Goal: Book appointment/travel/reservation

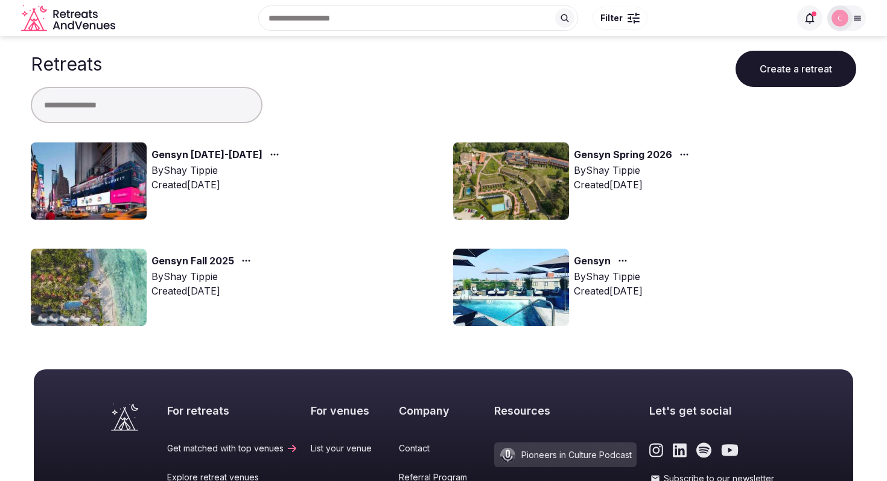
click at [259, 155] on link "Gensyn November 9-14, 2025" at bounding box center [207, 155] width 111 height 16
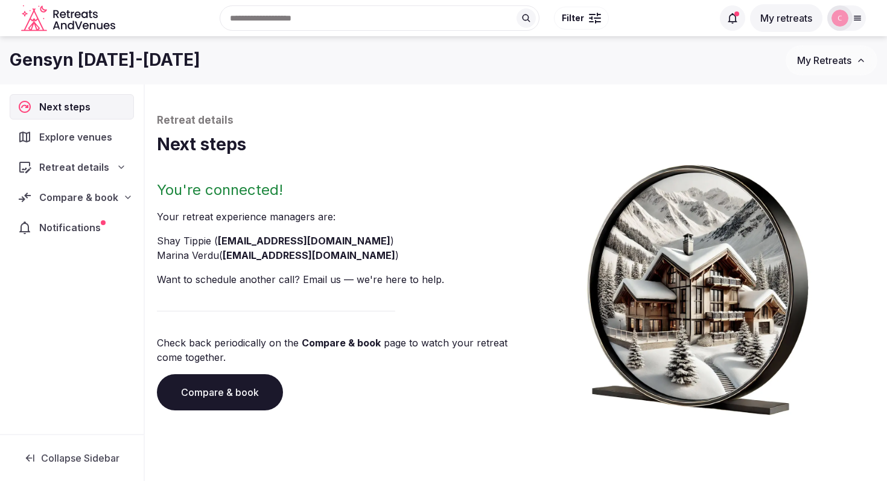
click at [221, 384] on link "Compare & book" at bounding box center [220, 392] width 126 height 36
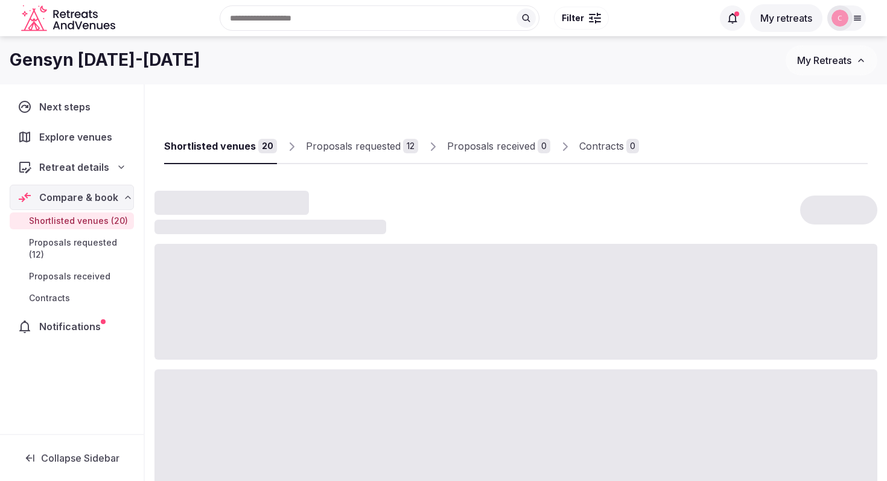
click at [368, 146] on div "Proposals requested" at bounding box center [353, 146] width 95 height 14
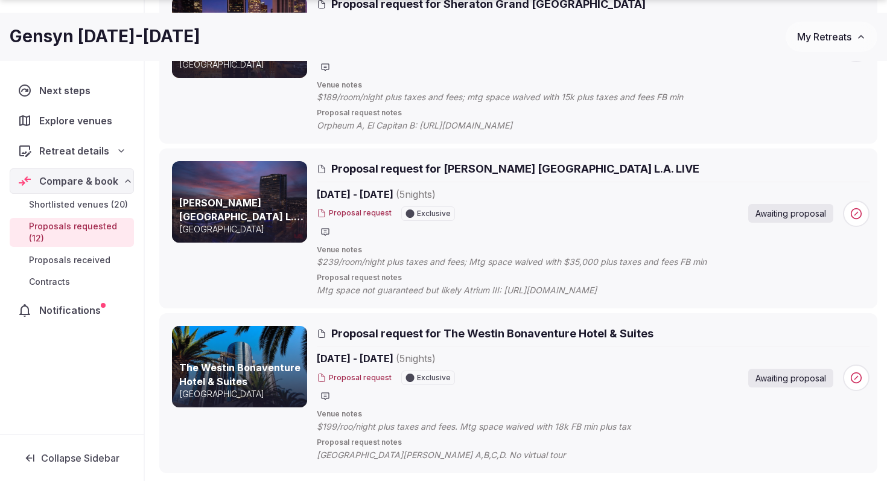
scroll to position [1685, 0]
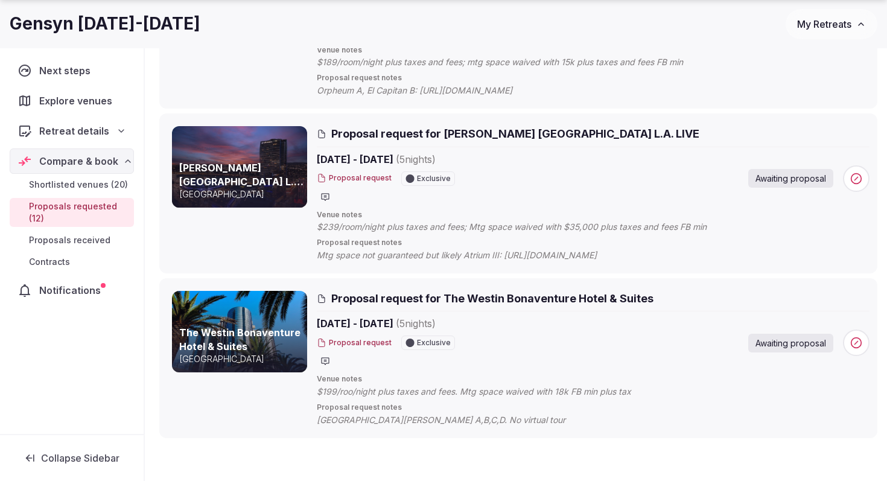
click at [374, 299] on span "Proposal request for The Westin Bonaventure Hotel & Suites" at bounding box center [492, 298] width 322 height 15
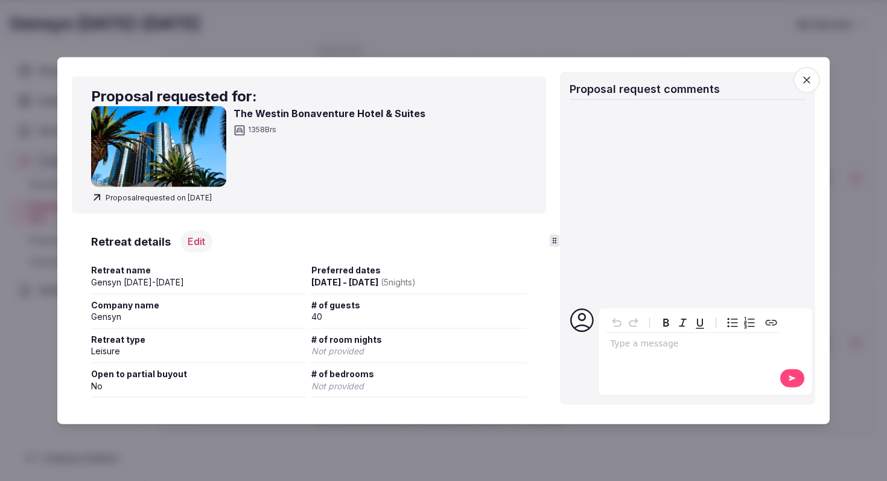
click at [807, 81] on icon "button" at bounding box center [807, 79] width 7 height 7
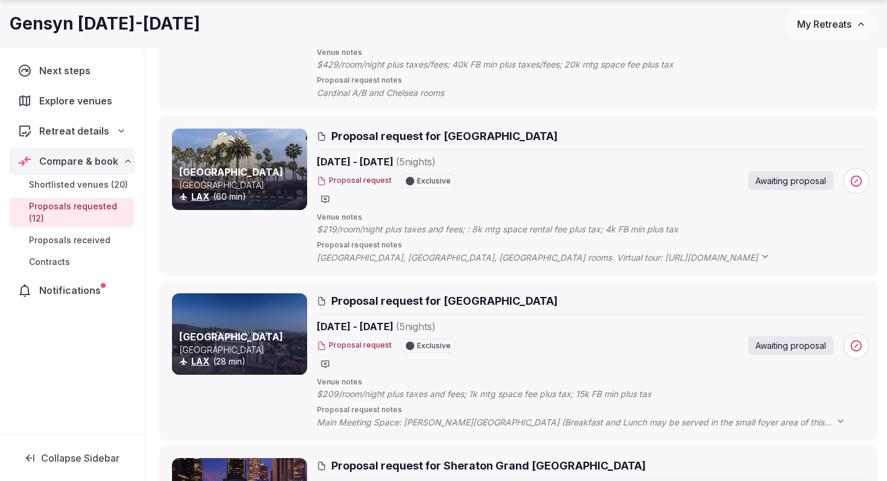
scroll to position [1189, 0]
click at [248, 170] on h3 "Hollywood Roosevelt Hotel" at bounding box center [242, 171] width 126 height 13
click at [357, 136] on span "Proposal request for Hollywood Roosevelt Hotel" at bounding box center [444, 135] width 226 height 15
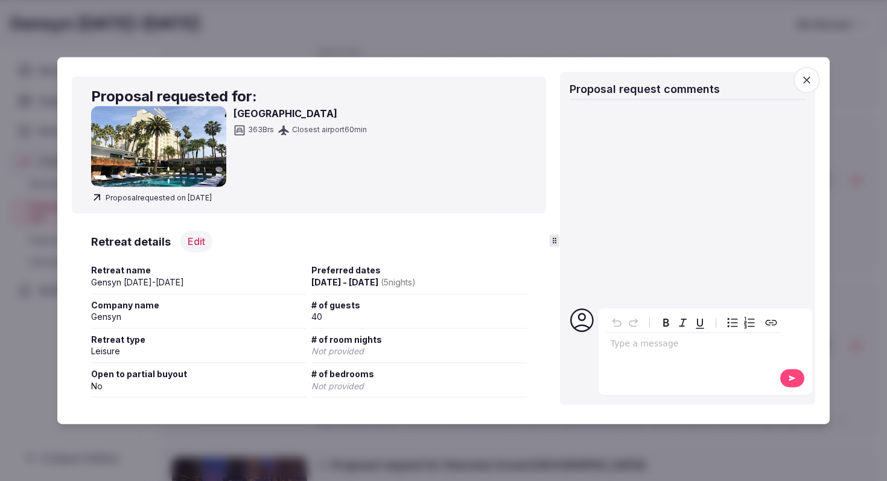
click at [154, 160] on img at bounding box center [158, 146] width 135 height 81
click at [136, 243] on h3 "Retreat details" at bounding box center [131, 241] width 80 height 15
click at [807, 83] on icon "button" at bounding box center [807, 80] width 12 height 12
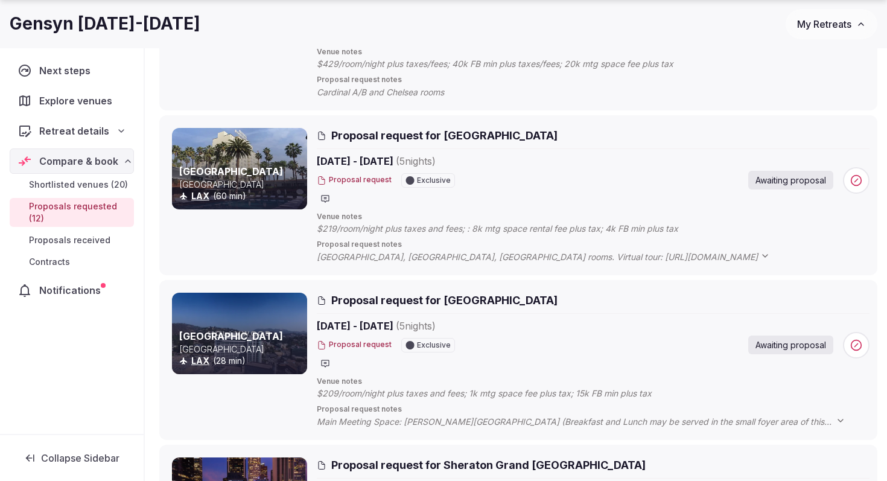
click at [80, 183] on span "Shortlisted venues (20)" at bounding box center [78, 185] width 99 height 12
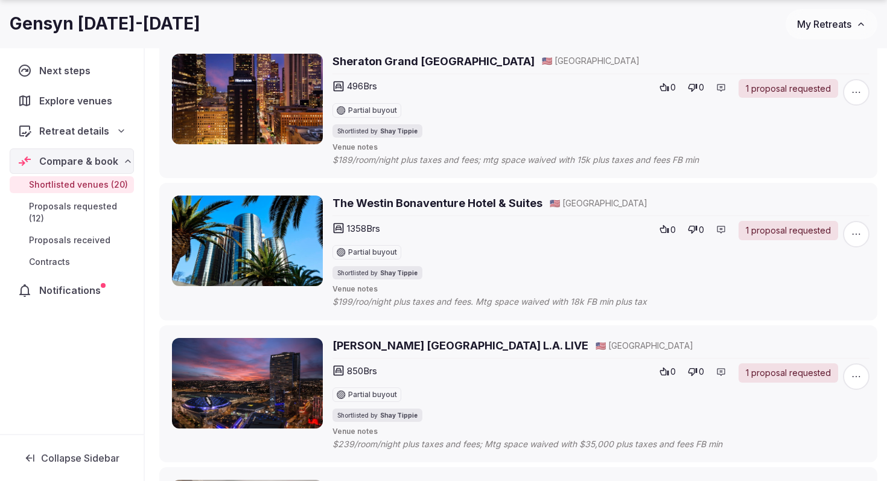
scroll to position [1264, 0]
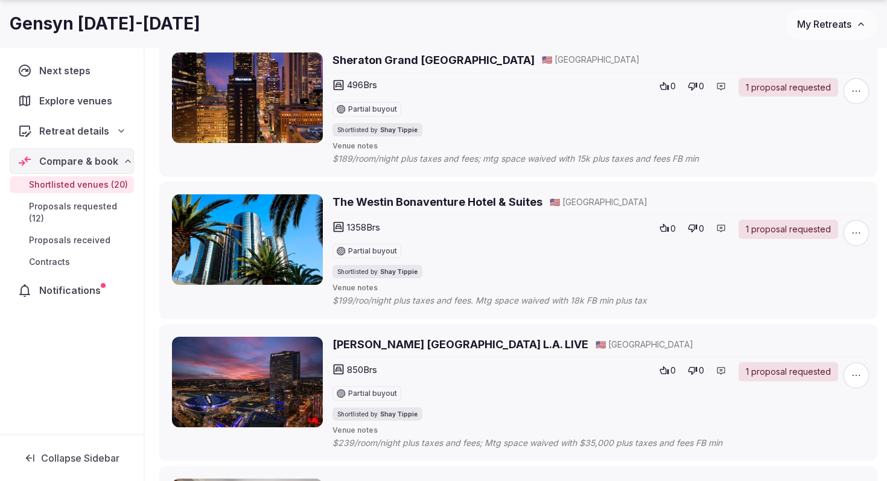
click at [375, 209] on h2 "The Westin Bonaventure Hotel & Suites" at bounding box center [438, 201] width 210 height 15
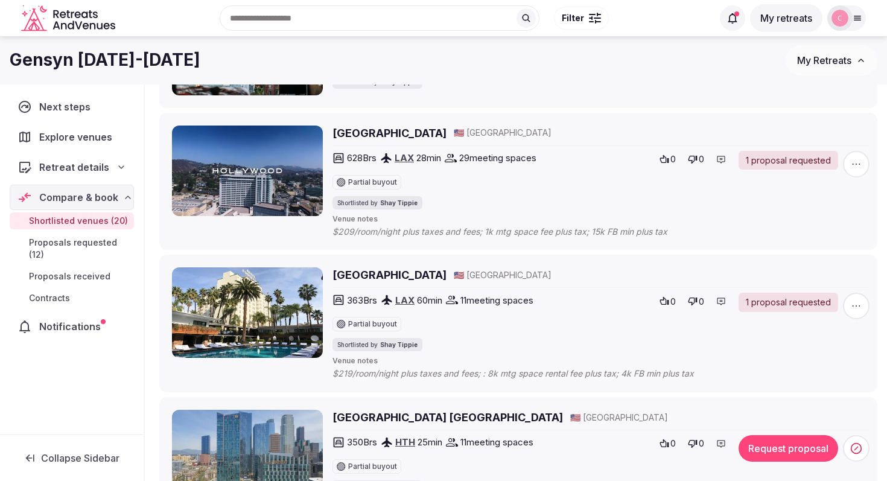
scroll to position [2330, 0]
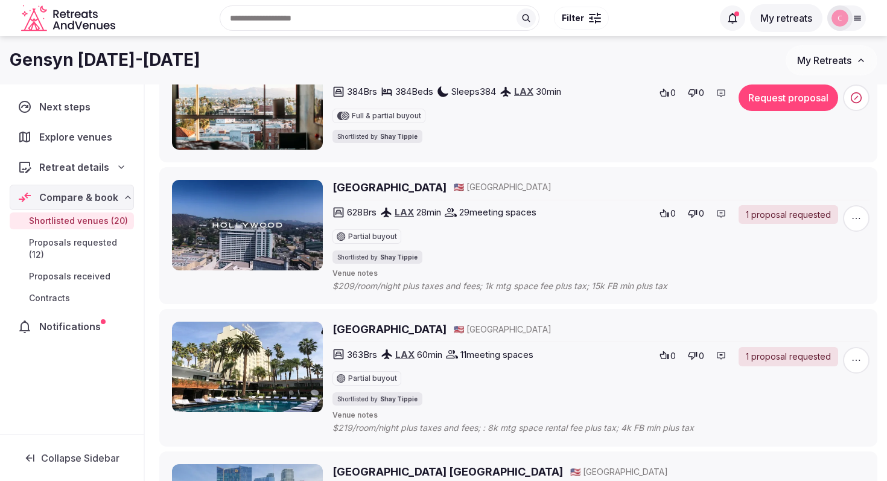
click at [373, 195] on h2 "Loews Hollywood Hotel" at bounding box center [390, 187] width 114 height 15
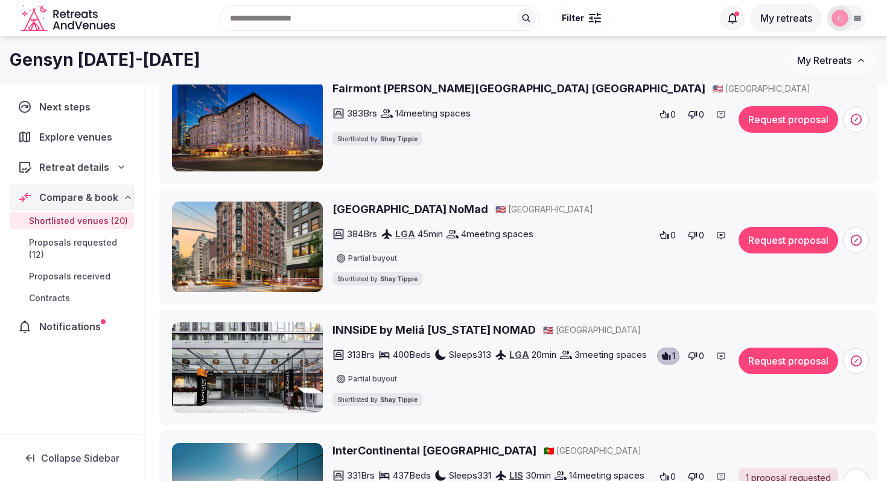
scroll to position [120, 0]
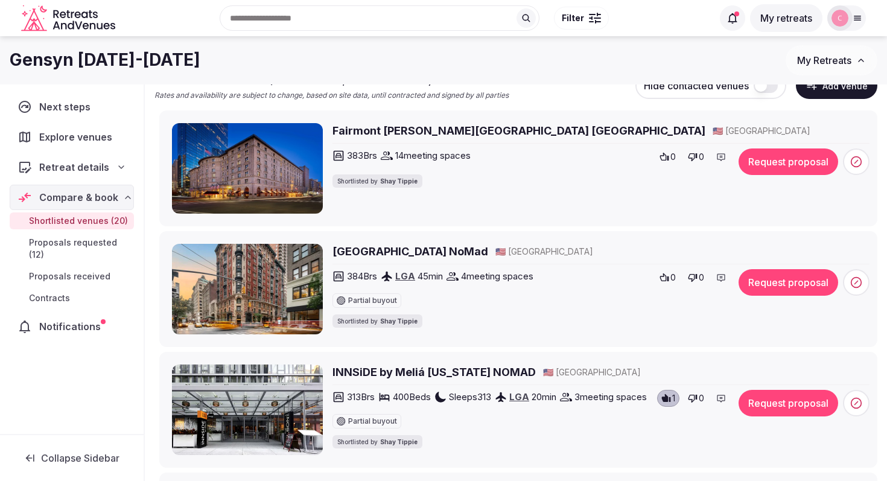
click at [87, 244] on span "Proposals requested (12)" at bounding box center [79, 249] width 100 height 24
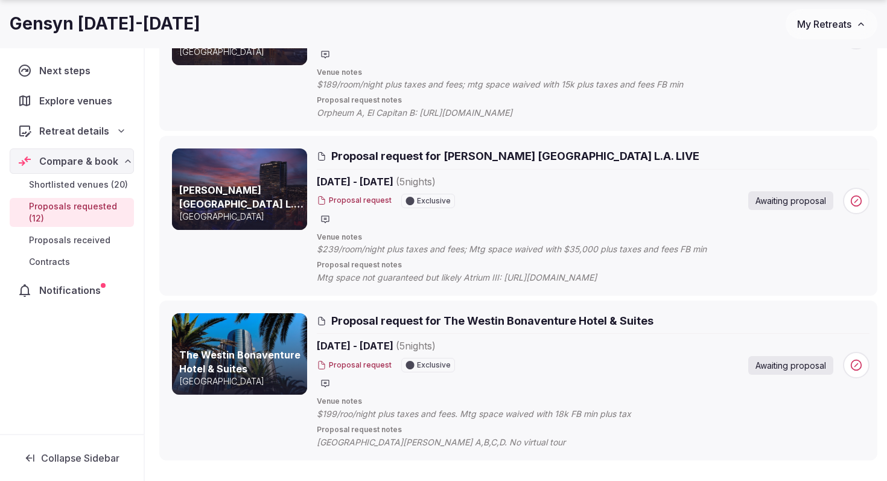
scroll to position [1670, 0]
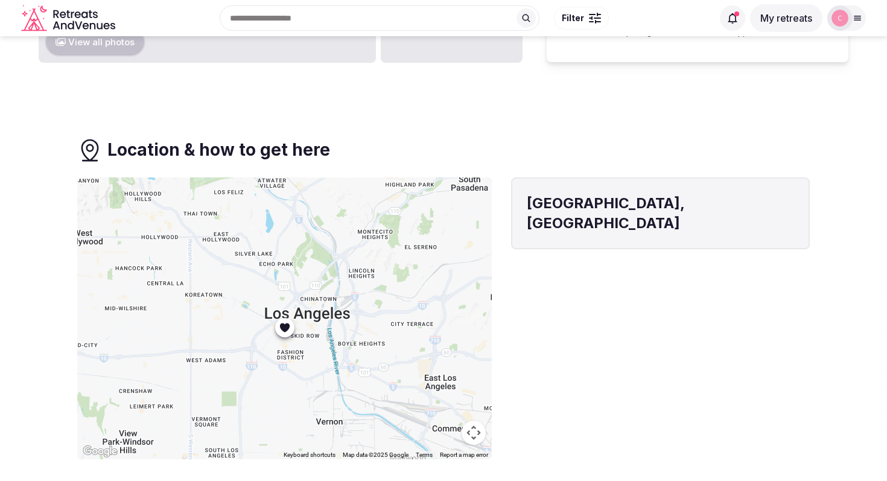
scroll to position [639, 0]
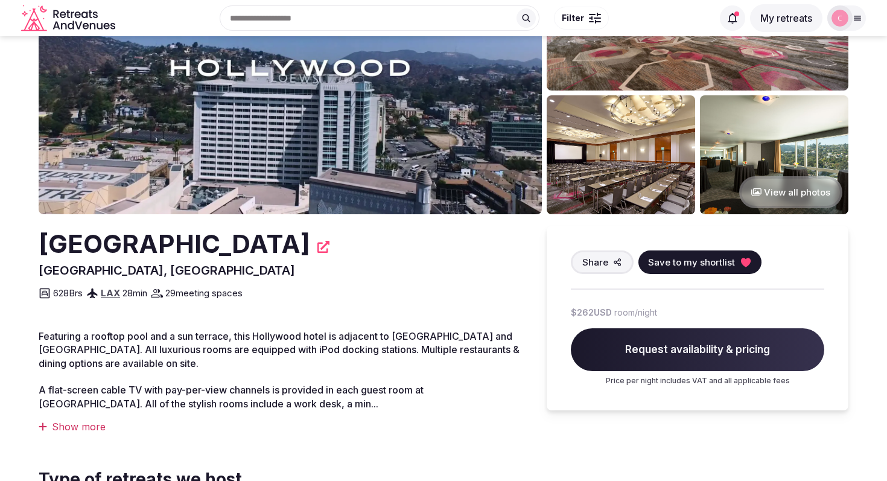
scroll to position [5, 0]
